Goal: Task Accomplishment & Management: Complete application form

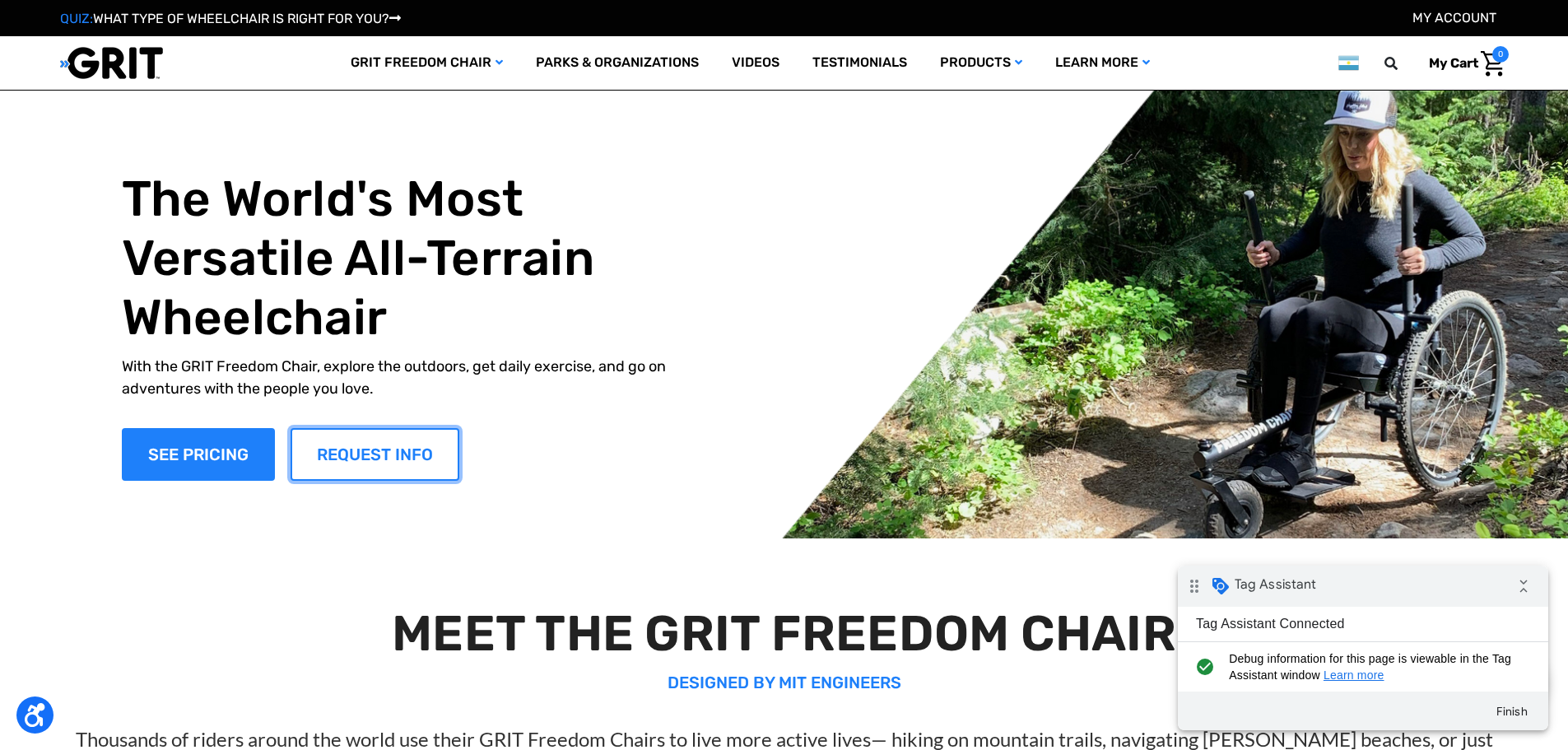
click at [394, 448] on link "REQUEST INFO" at bounding box center [375, 455] width 168 height 53
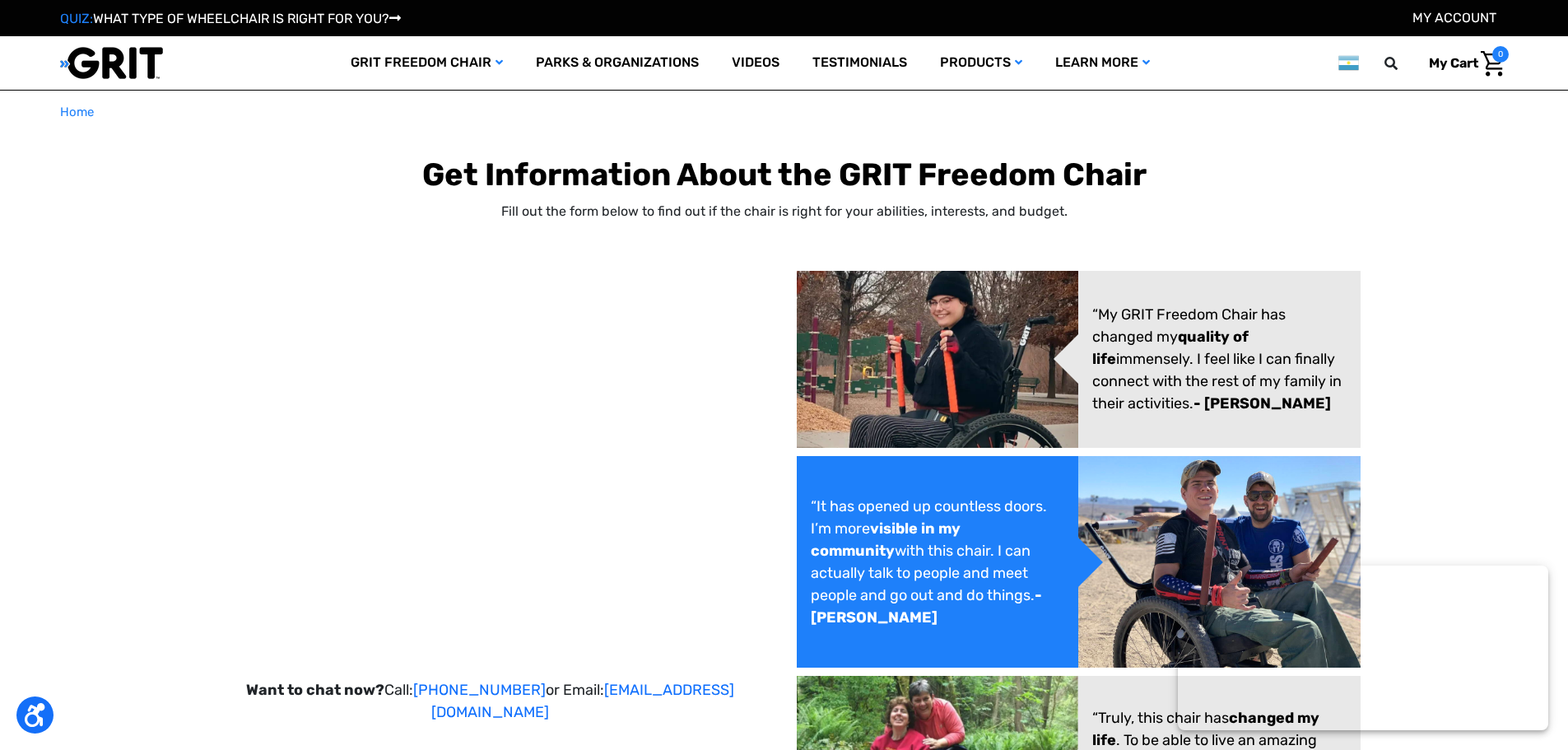
select select "AR"
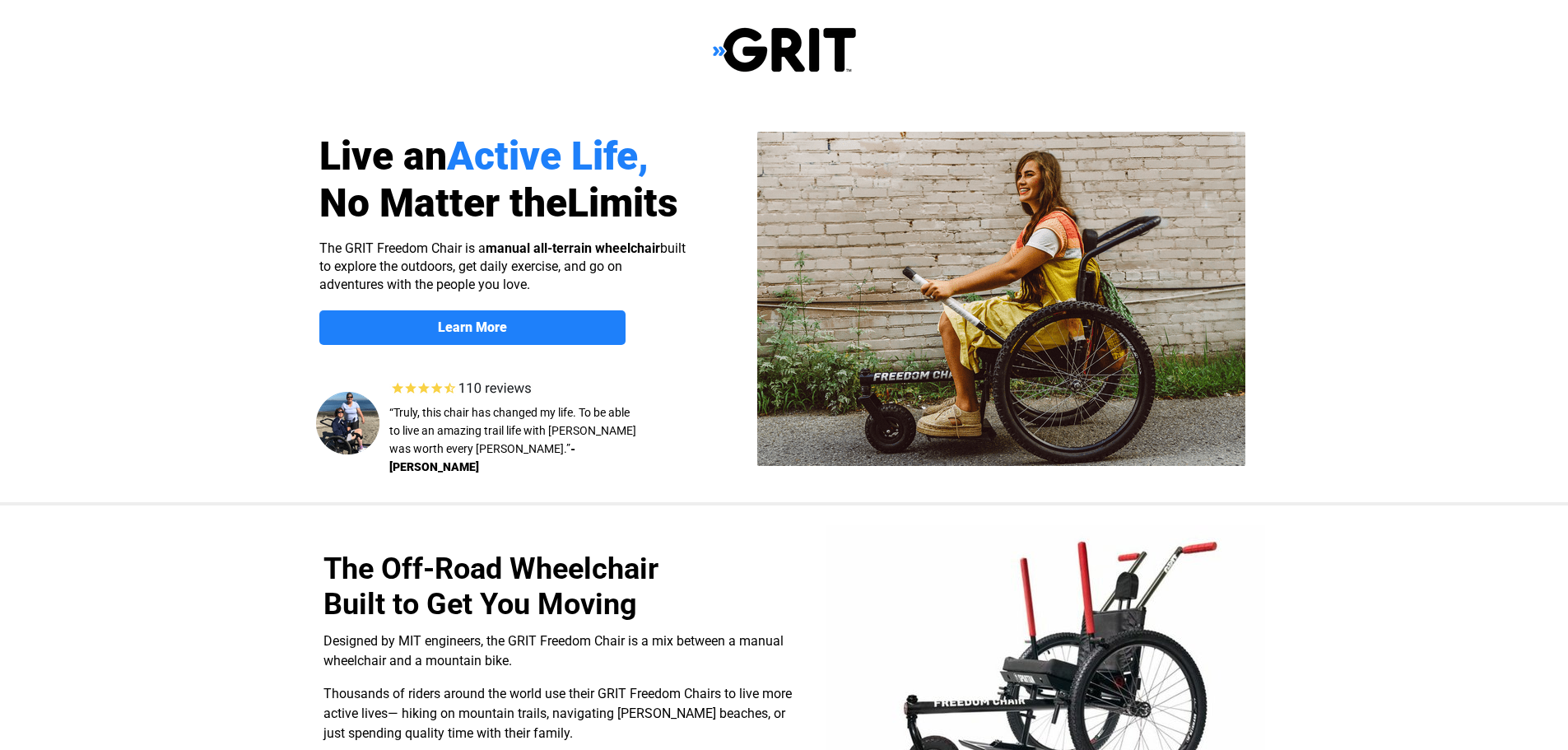
select select "AR"
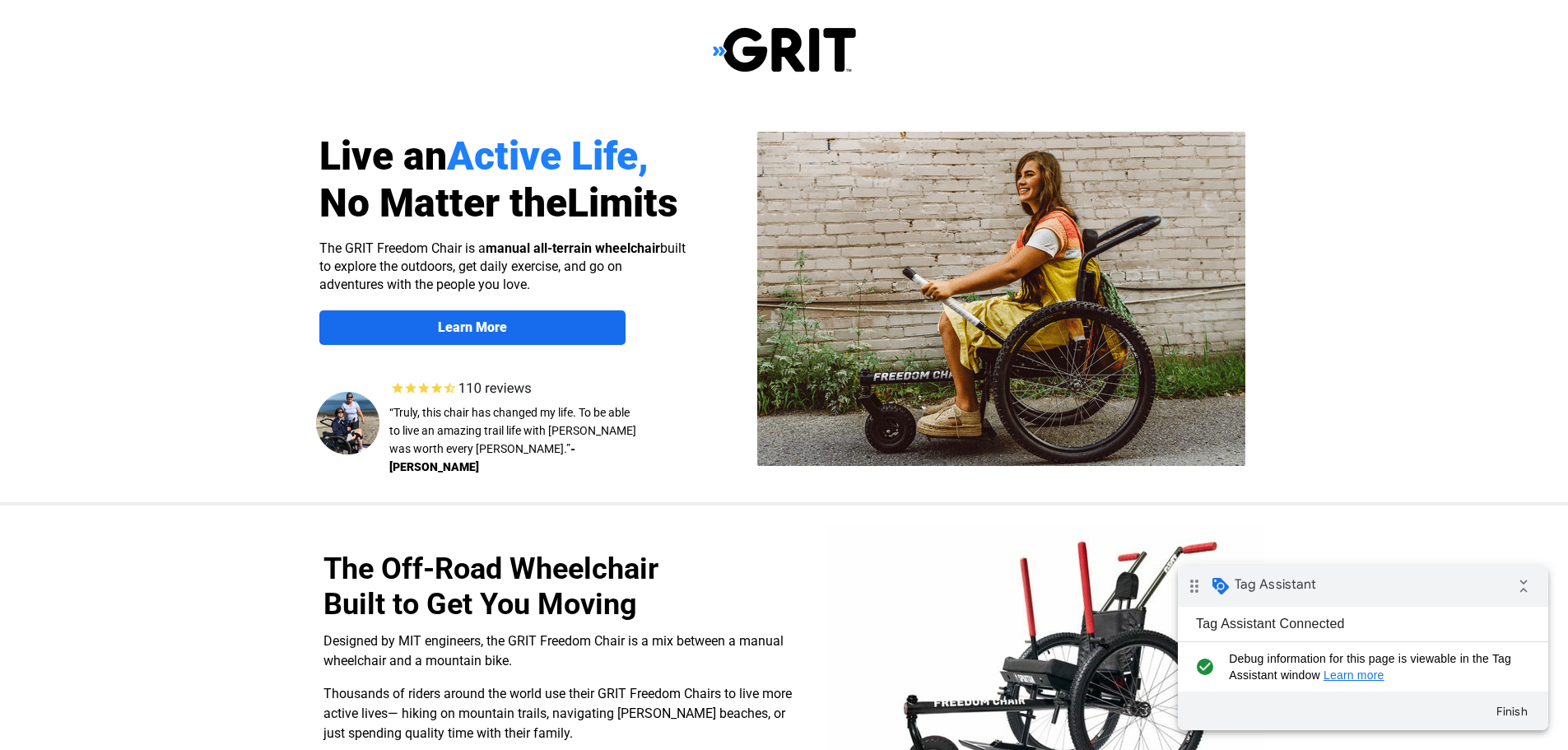
click at [447, 333] on strong "Learn More" at bounding box center [473, 327] width 69 height 15
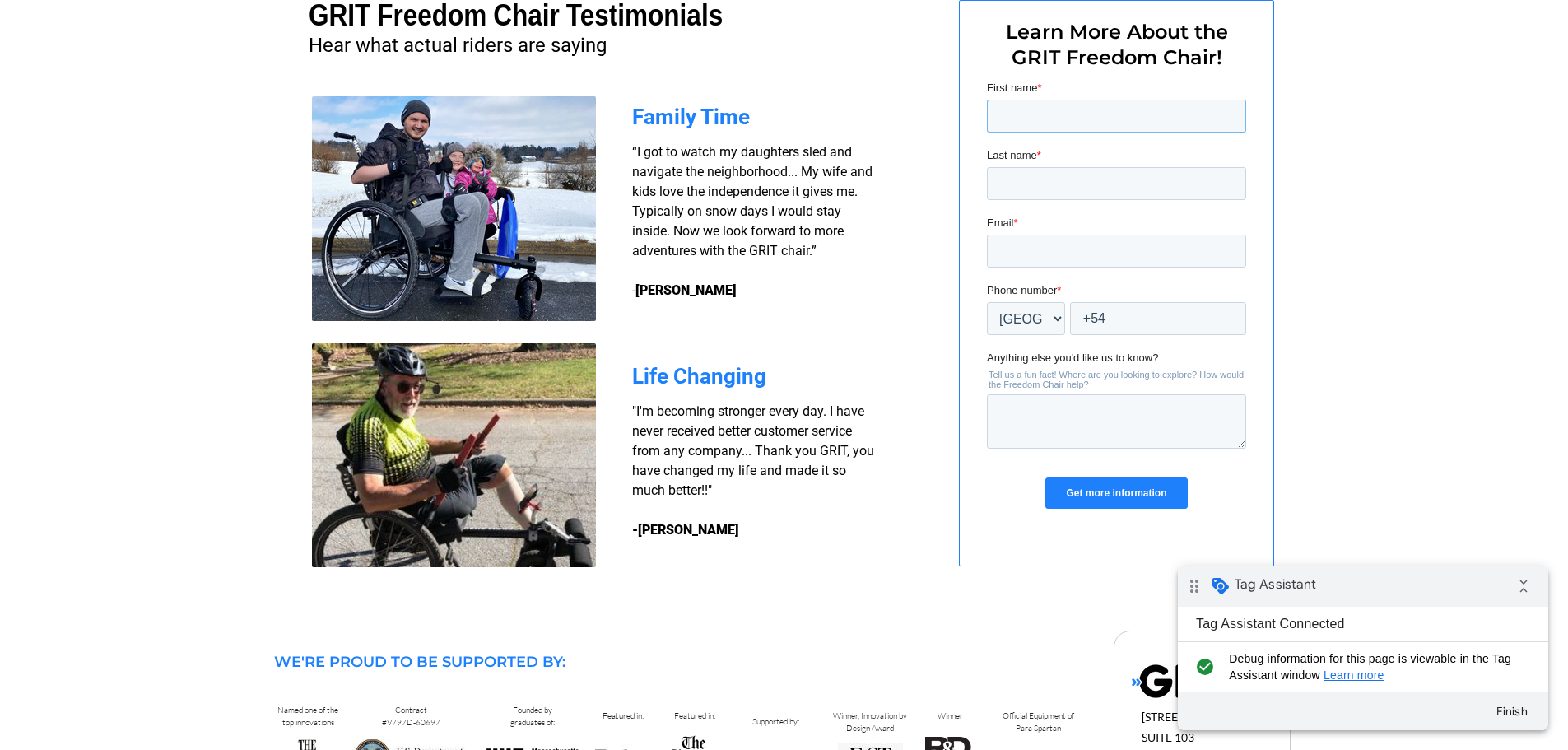
click at [1027, 112] on input "First name *" at bounding box center [1115, 116] width 259 height 33
type input "test"
type input "test@gmail.com"
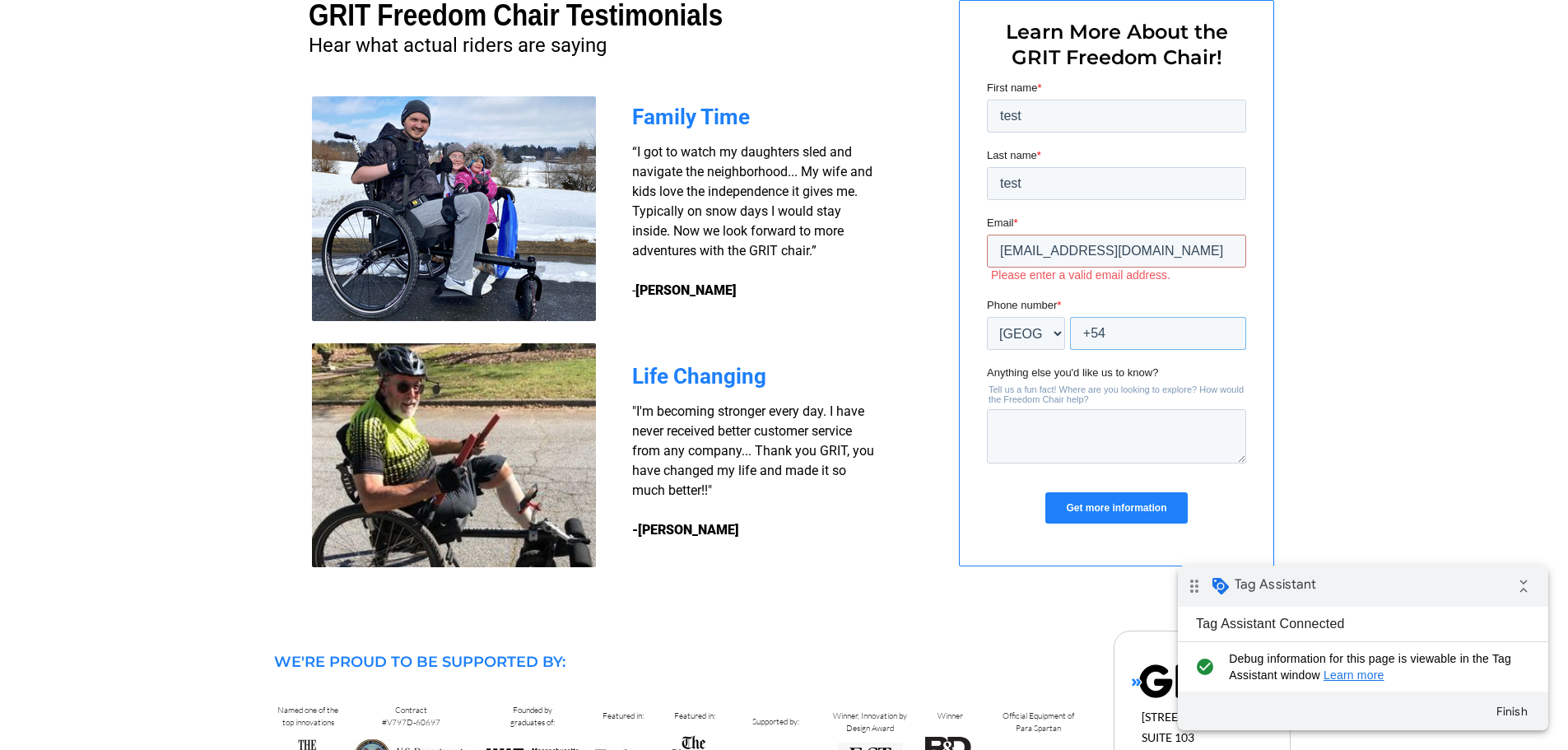
click at [1152, 336] on input "+54" at bounding box center [1157, 333] width 177 height 33
type input "+54 1154389242"
drag, startPoint x: 1021, startPoint y: 255, endPoint x: 1085, endPoint y: 220, distance: 72.9
click at [1021, 255] on input "test@gmail.com" at bounding box center [1115, 251] width 259 height 33
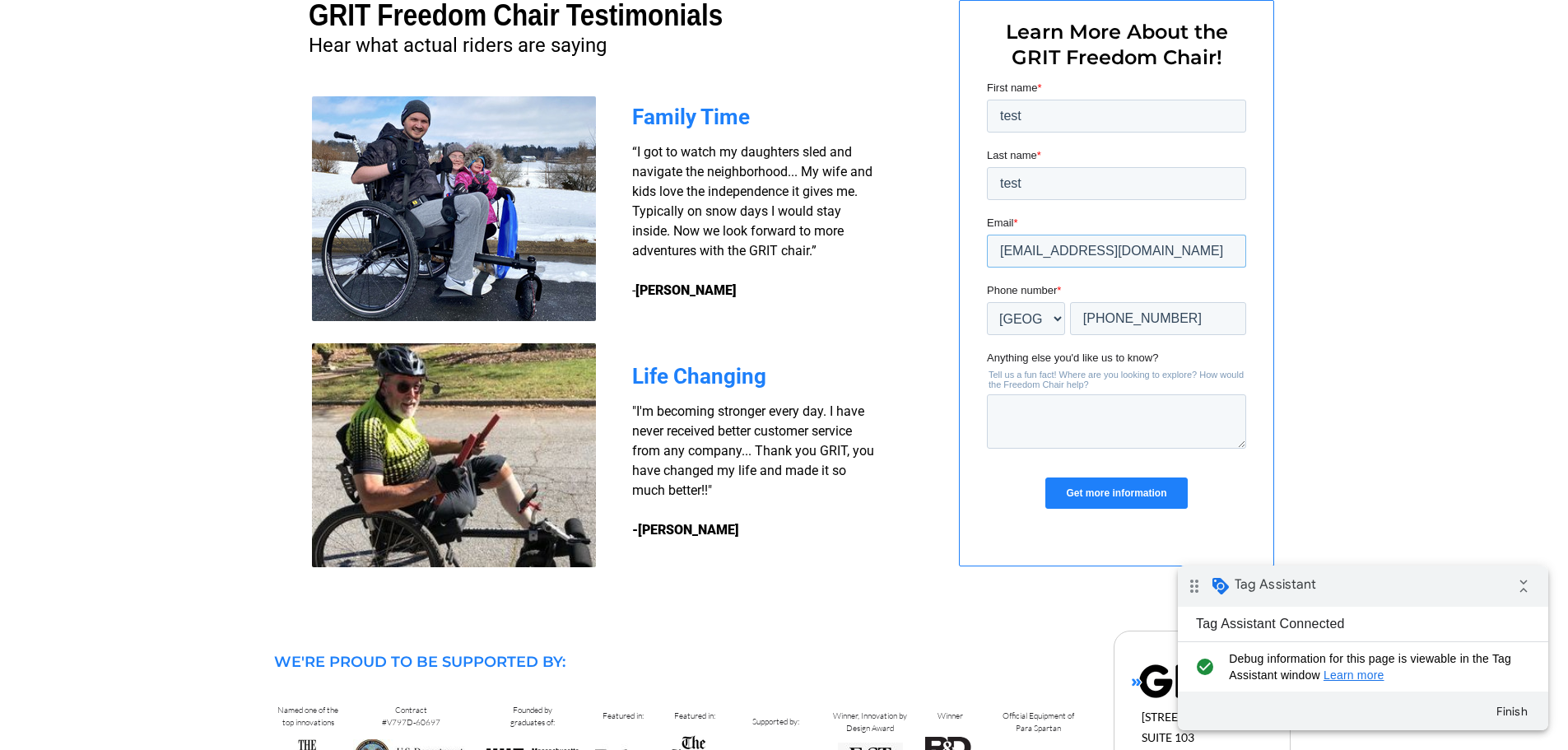
type input "[EMAIL_ADDRESS][DOMAIN_NAME]"
click at [1114, 489] on input "Get more information" at bounding box center [1114, 493] width 141 height 32
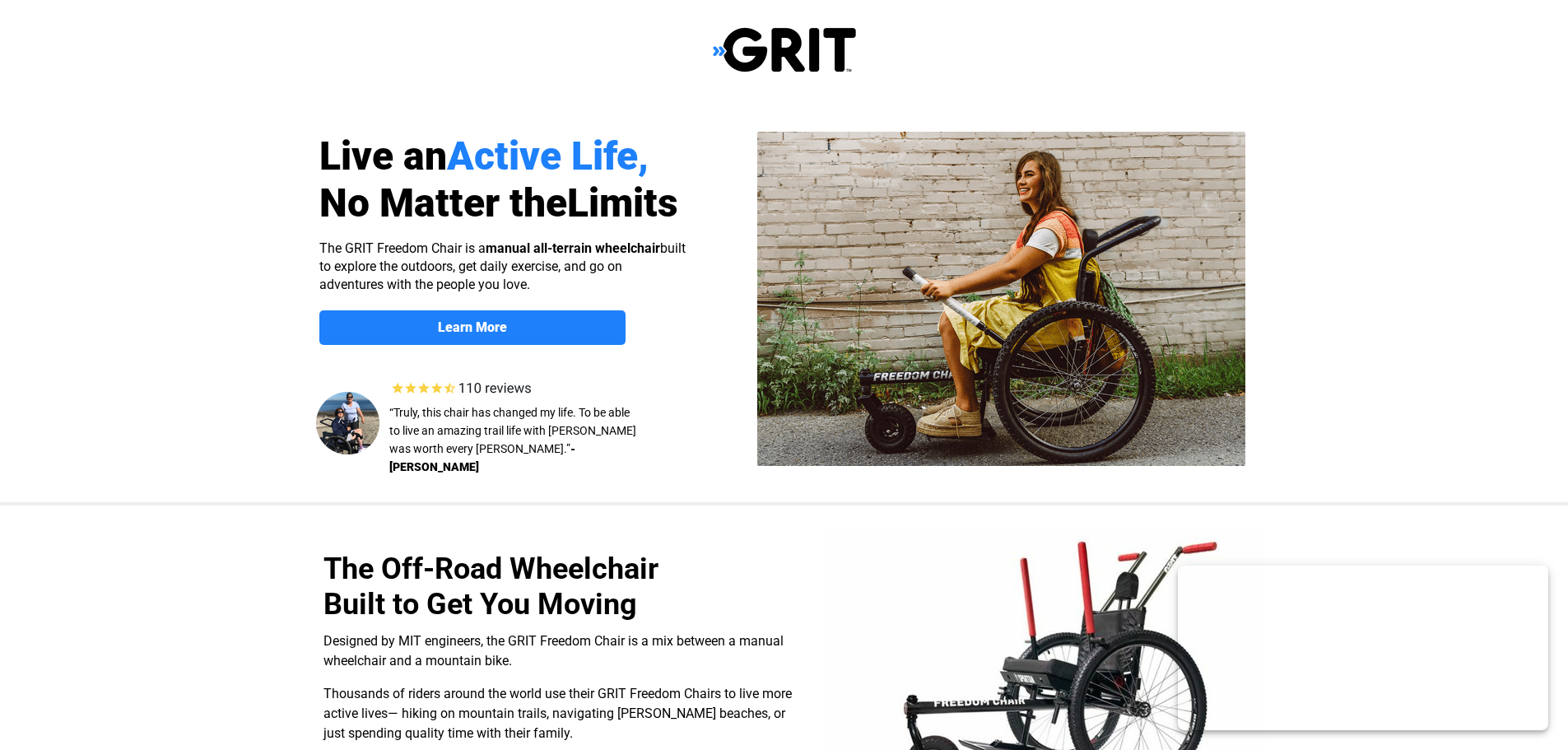
scroll to position [88, 0]
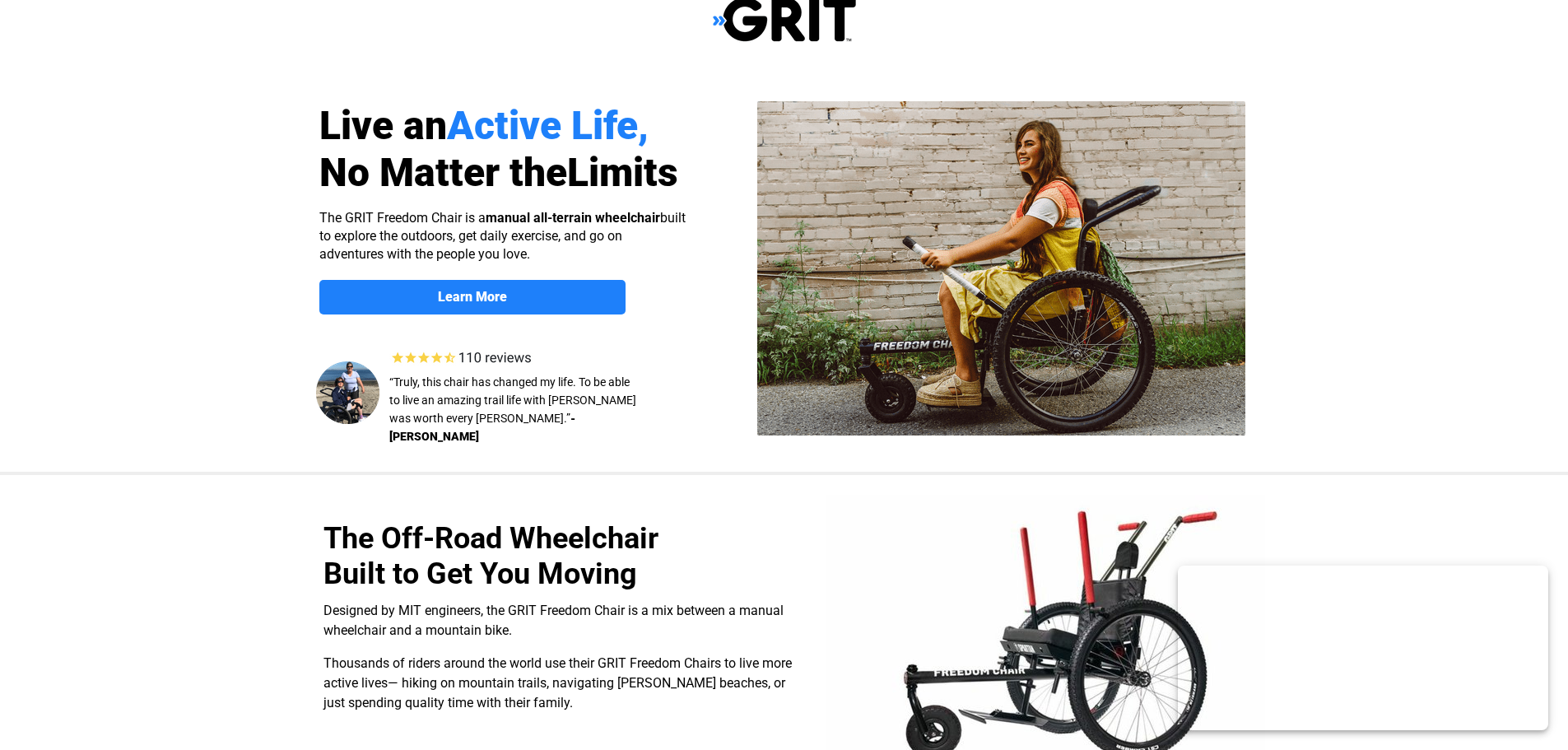
select select "AR"
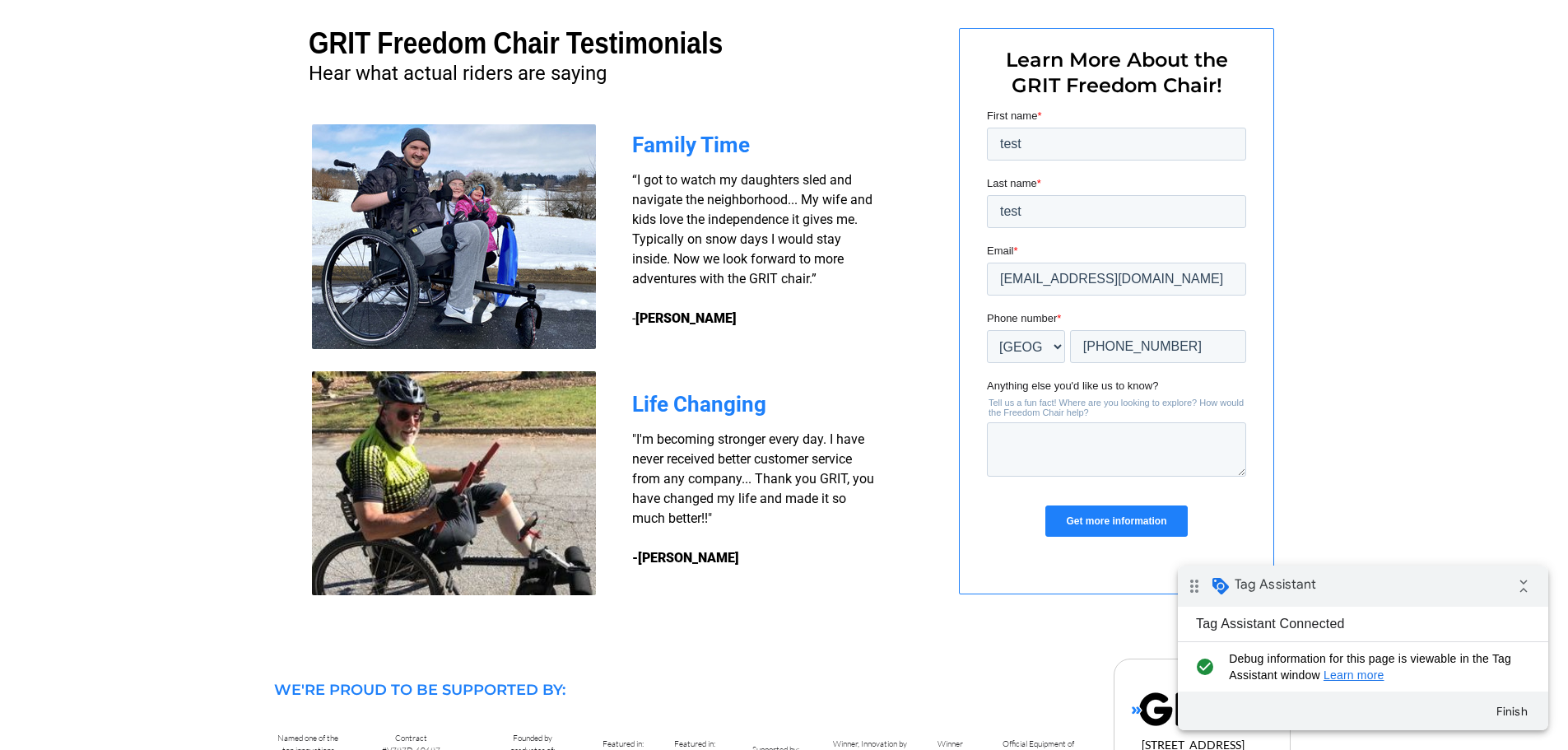
scroll to position [1243, 0]
click at [1104, 523] on input "Get more information" at bounding box center [1114, 522] width 141 height 32
